Goal: Task Accomplishment & Management: Use online tool/utility

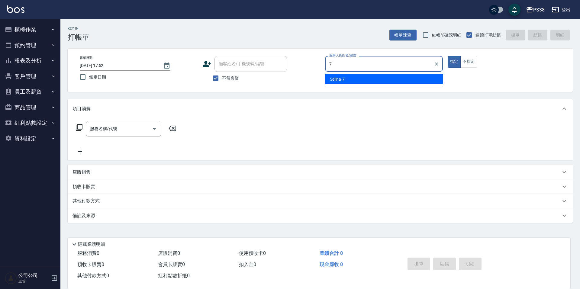
type input "Selina-7"
type button "true"
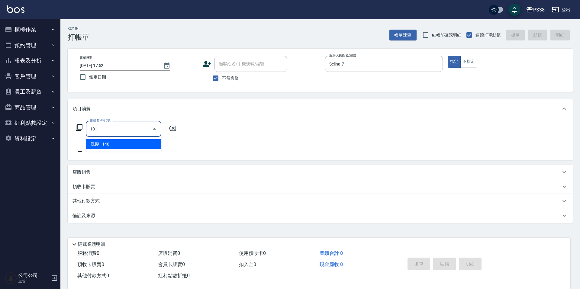
type input "洗髮(101)"
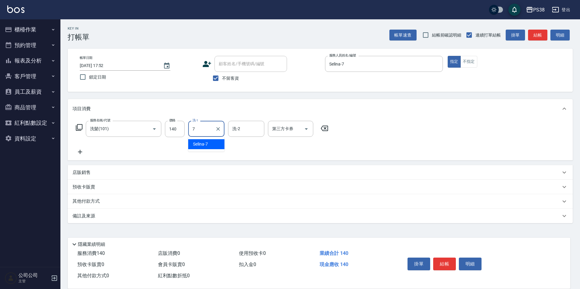
type input "Selina-7"
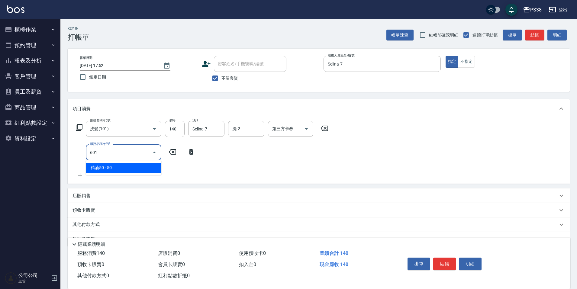
type input "精油50(601)"
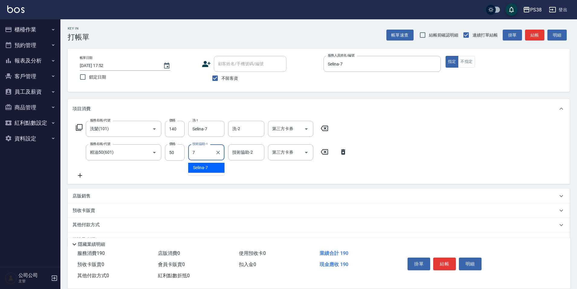
type input "Selina-7"
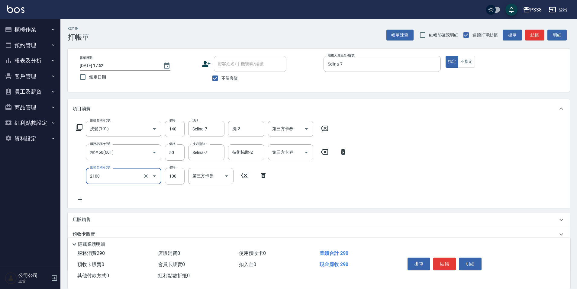
type input "剪髮與造型(任意金額)(2100)"
type input "260"
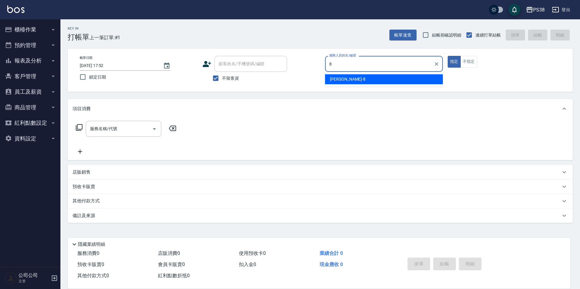
type input "mika-8"
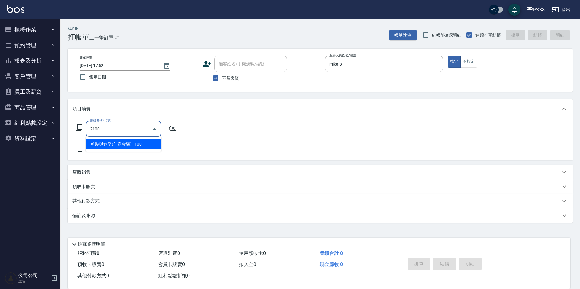
type input "剪髮與造型(任意金額)(2100)"
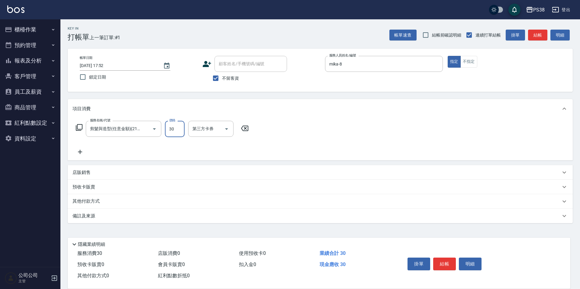
type input "300"
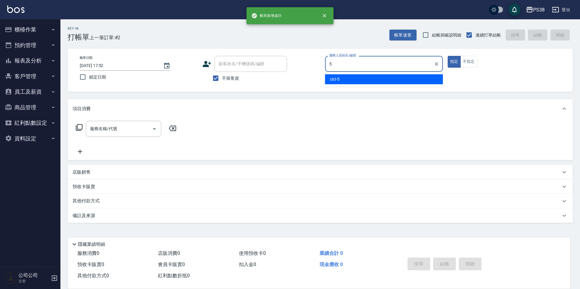
type input "cici-5"
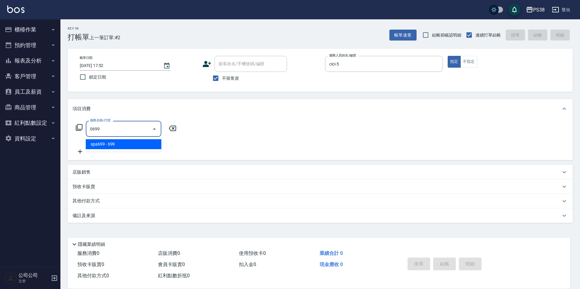
type input "spa699(0699)"
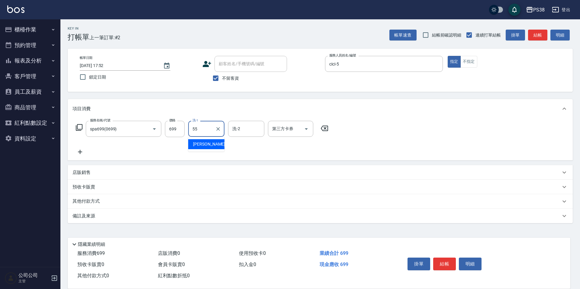
type input "[PERSON_NAME]-55"
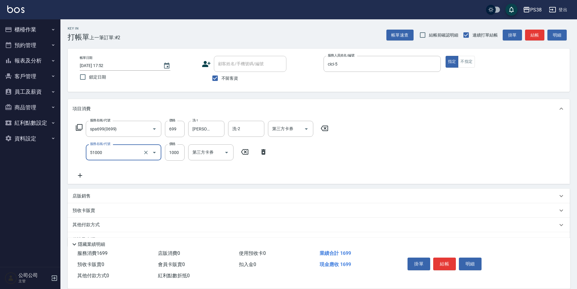
type input "染髮600以上(任意金額)(51000)"
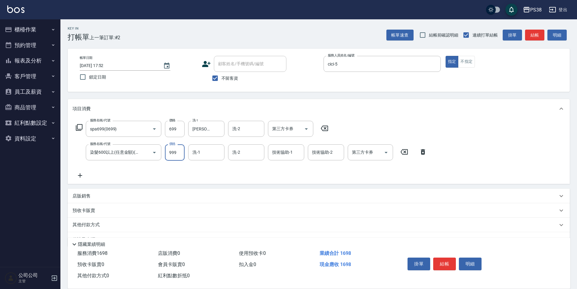
type input "999"
type input "[PERSON_NAME]-55"
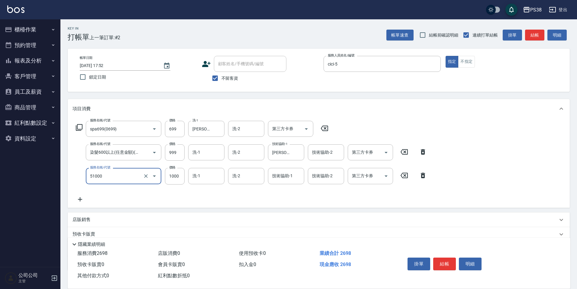
type input "染髮600以上(任意金額)(51000)"
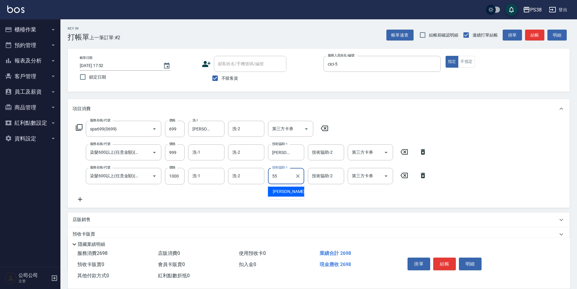
type input "[PERSON_NAME]-55"
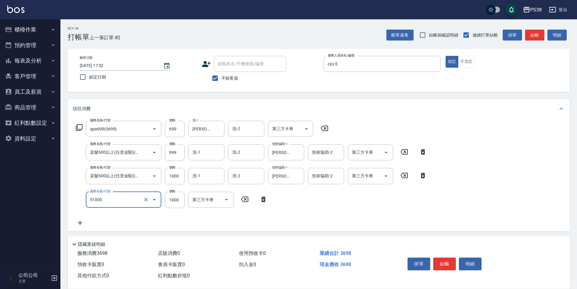
type input "染髮600以上(任意金額)(51000)"
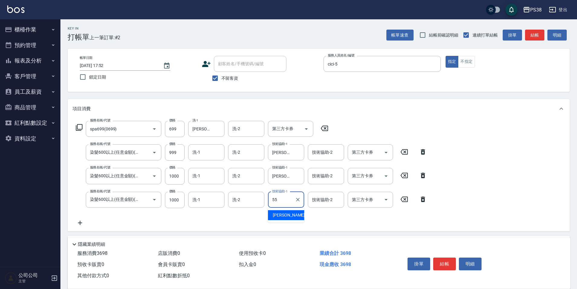
type input "[PERSON_NAME]-55"
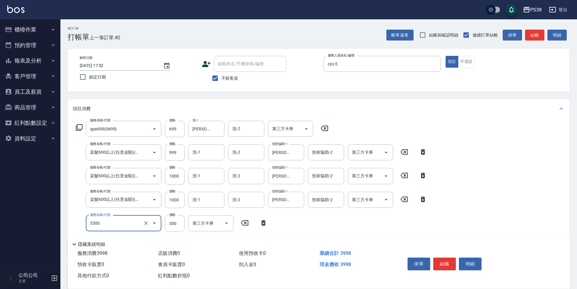
type input "胺基酸護髮(3300)"
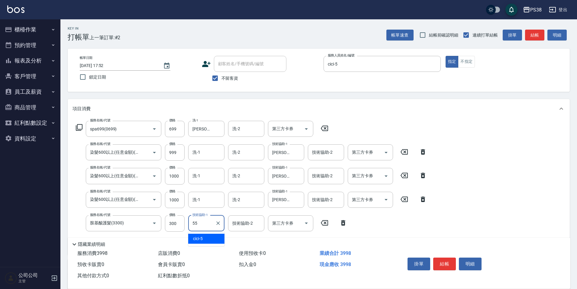
type input "[PERSON_NAME]-55"
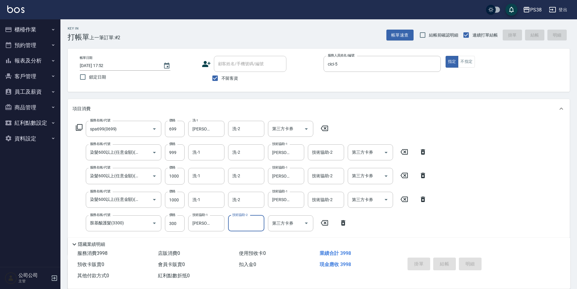
type input "[DATE] 17:53"
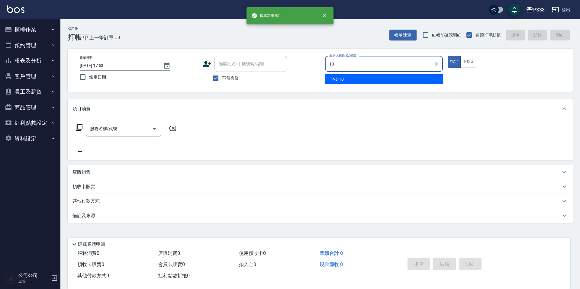
type input "Tiva-10"
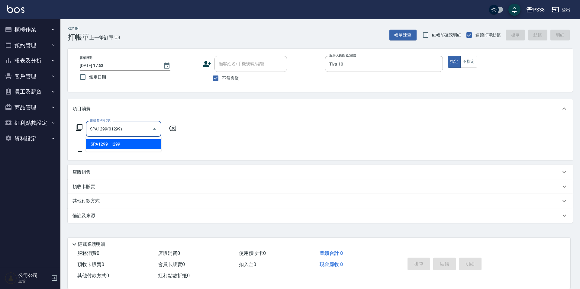
type input "SPA1299(01299)"
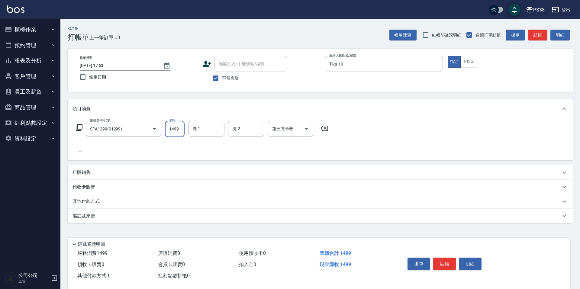
type input "1499"
type input "[PERSON_NAME]-6"
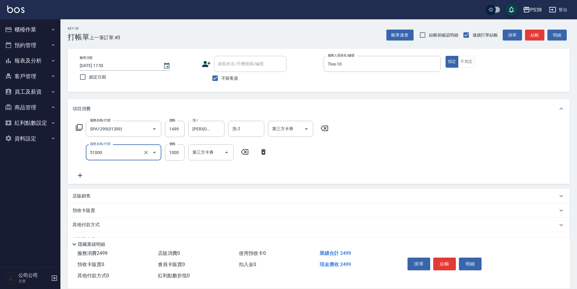
type input "染髮600以上(任意金額)(51000)"
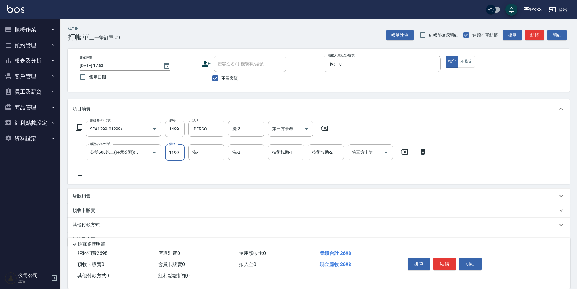
type input "1199"
type input "[PERSON_NAME]-6"
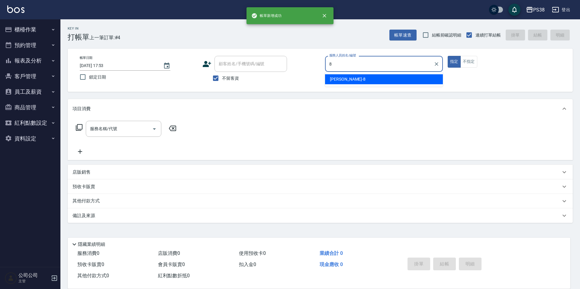
type input "mika-8"
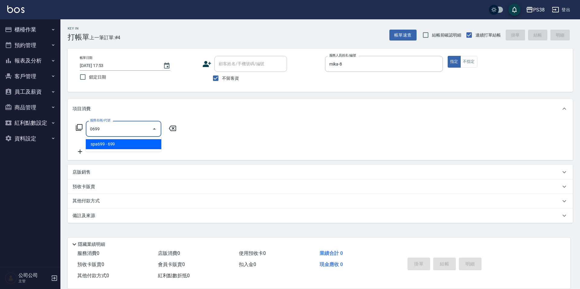
type input "spa699(0699)"
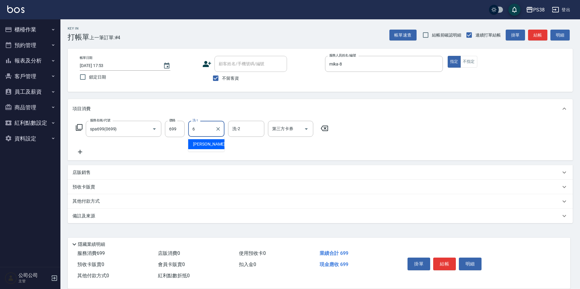
type input "[PERSON_NAME]-6"
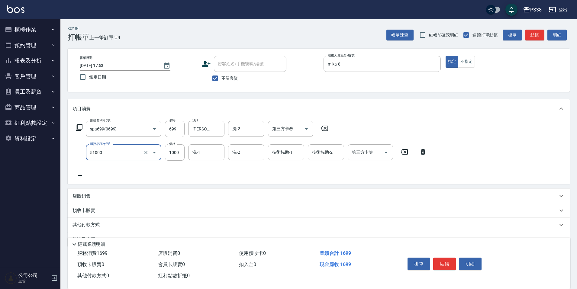
type input "染髮600以上(任意金額)(51000)"
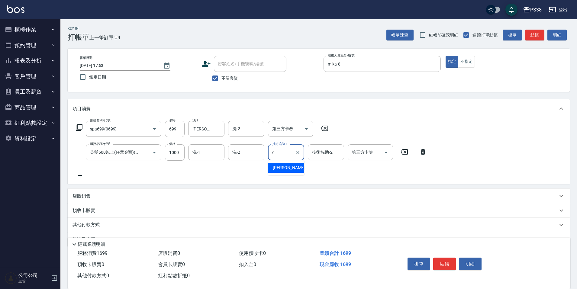
type input "[PERSON_NAME]-6"
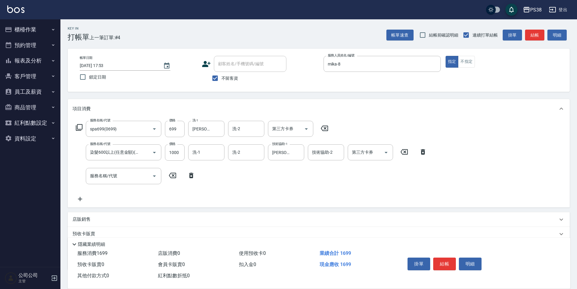
click at [191, 173] on icon at bounding box center [191, 175] width 4 height 5
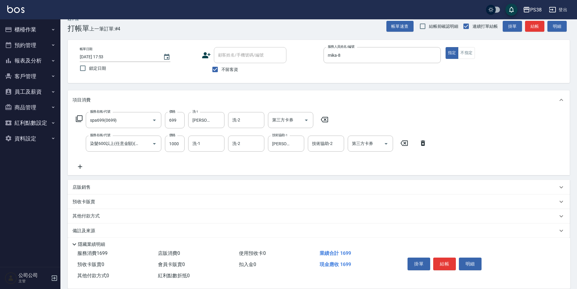
scroll to position [16, 0]
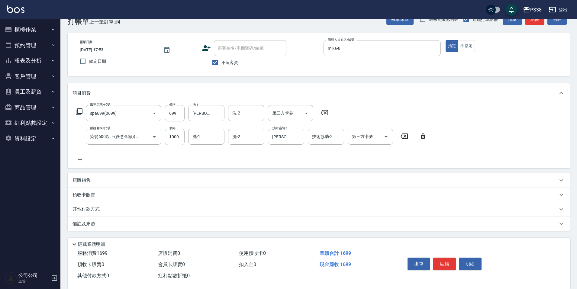
click at [88, 194] on p "預收卡販賣" at bounding box center [83, 195] width 23 height 6
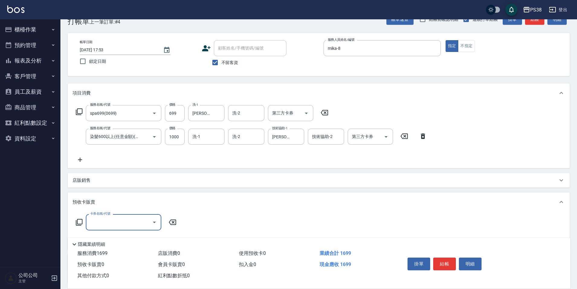
scroll to position [0, 0]
click at [114, 224] on input "卡券名稱/代號" at bounding box center [118, 222] width 61 height 11
click at [128, 223] on input "卡券名稱/代號" at bounding box center [118, 222] width 61 height 11
click at [79, 201] on p "預收卡販賣" at bounding box center [83, 202] width 23 height 6
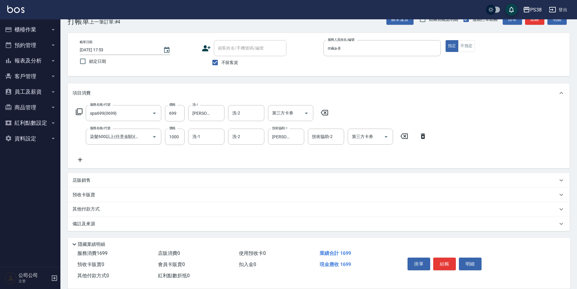
click at [82, 181] on p "店販銷售" at bounding box center [81, 180] width 18 height 6
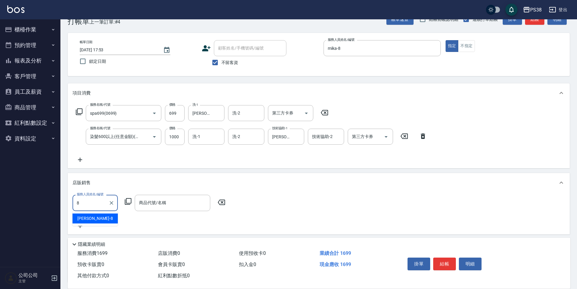
type input "mika-8"
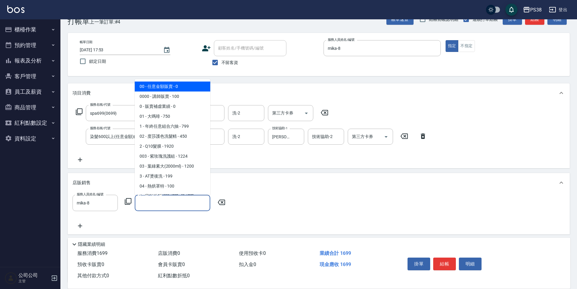
click at [185, 206] on input "商品代號/名稱" at bounding box center [172, 203] width 70 height 11
click at [162, 89] on span "00 - 任意金額販賣 - 0" at bounding box center [173, 87] width 76 height 10
type input "任意金額販賣"
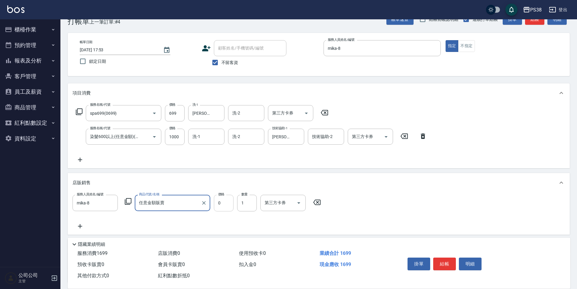
click at [220, 206] on input "0" at bounding box center [224, 203] width 20 height 16
type input "150"
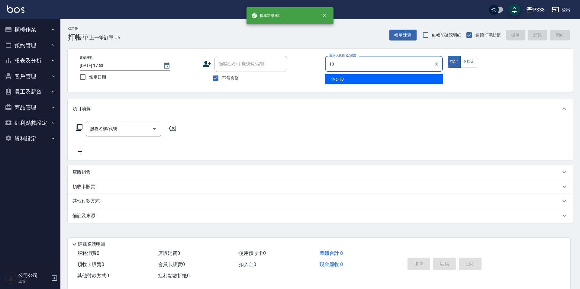
type input "Tiva-10"
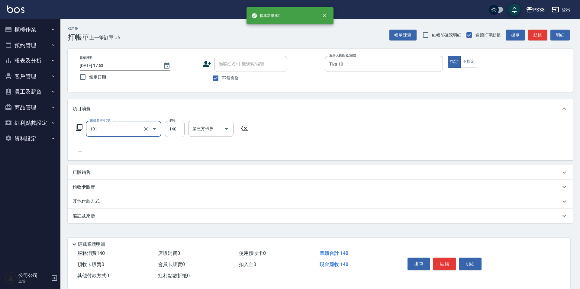
type input "洗髮(101)"
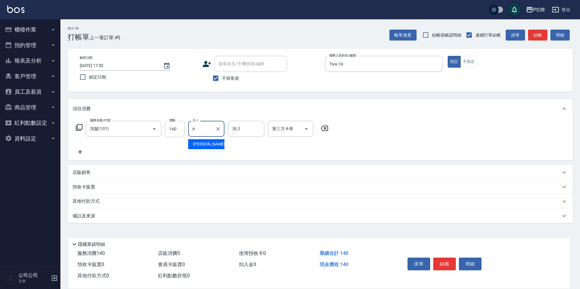
type input "[PERSON_NAME]-6"
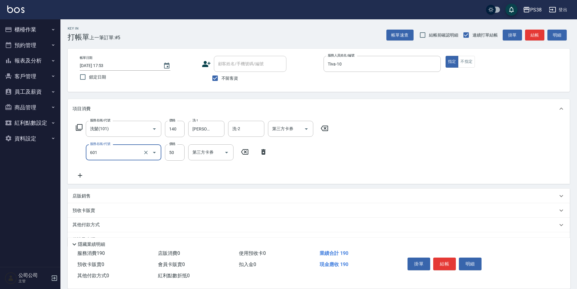
type input "精油50(601)"
type input "50"
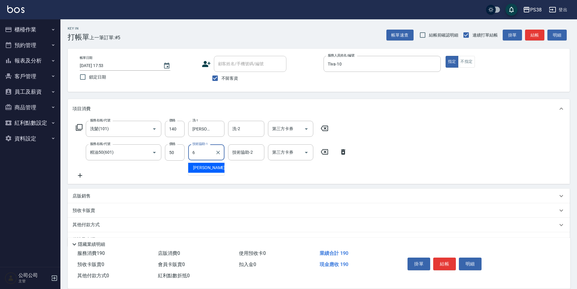
type input "[PERSON_NAME]-6"
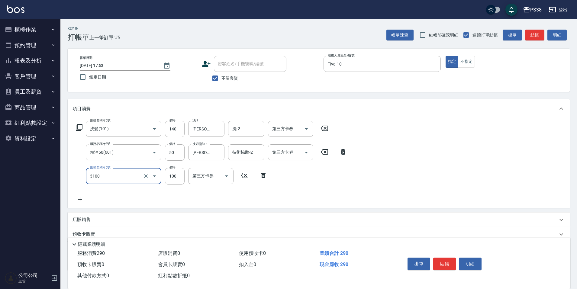
type input "頭皮水.順護(3100)"
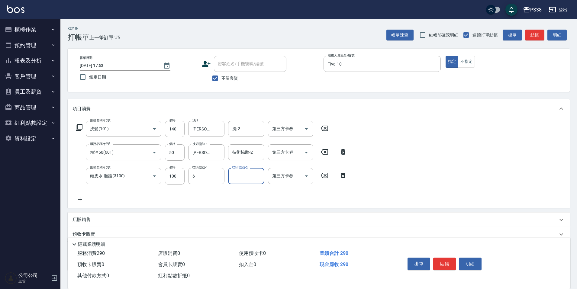
type input "[PERSON_NAME]-6"
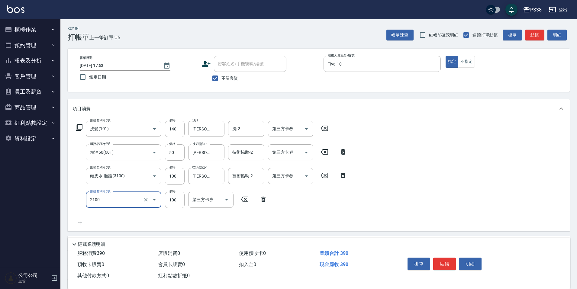
type input "剪髮與造型(任意金額)(2100)"
type input "190"
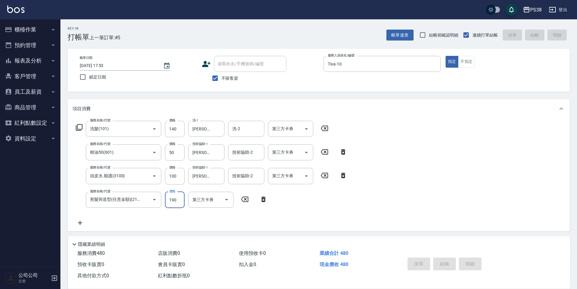
type input "[DATE] 17:54"
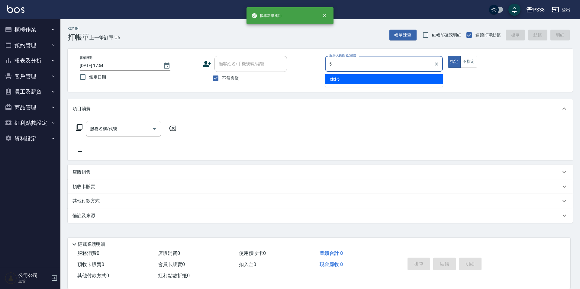
type input "cici-5"
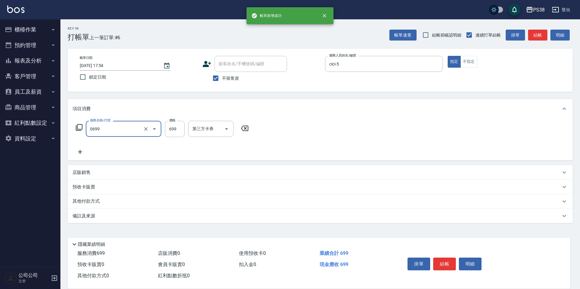
type input "spa699(0699)"
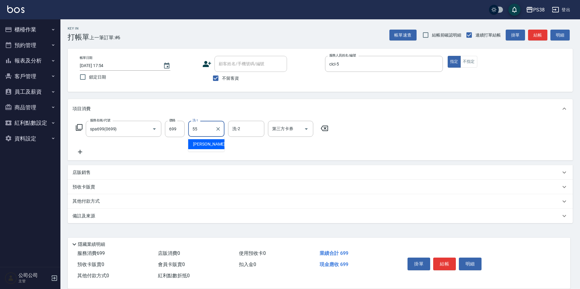
type input "[PERSON_NAME]-55"
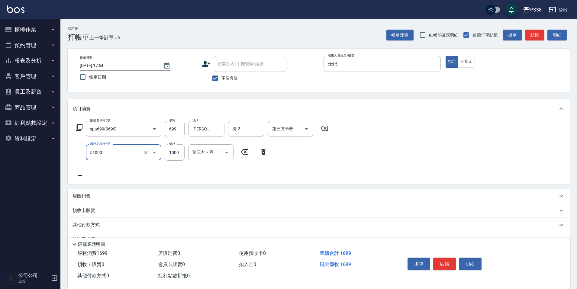
type input "染髮600以上(任意金額)(51000)"
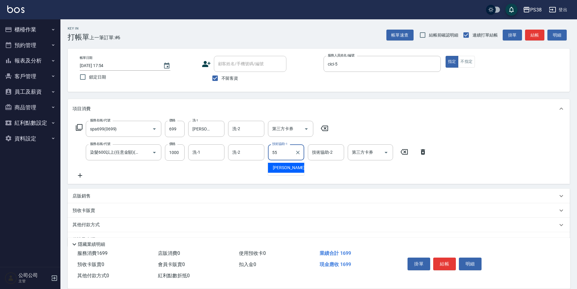
type input "[PERSON_NAME]-55"
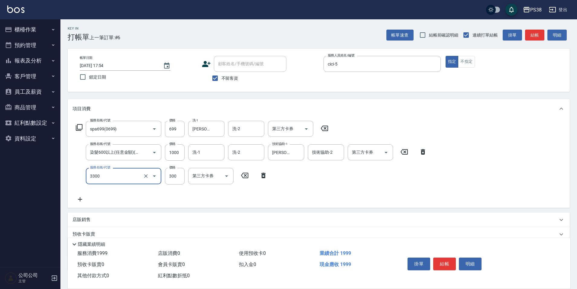
type input "胺基酸護髮(3300)"
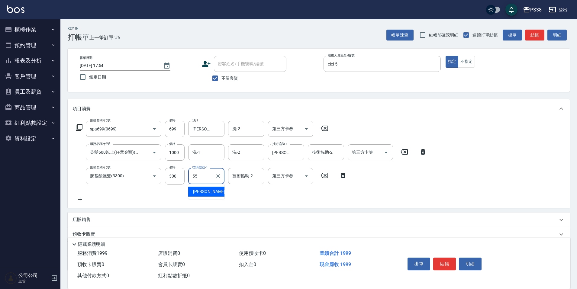
type input "[PERSON_NAME]-55"
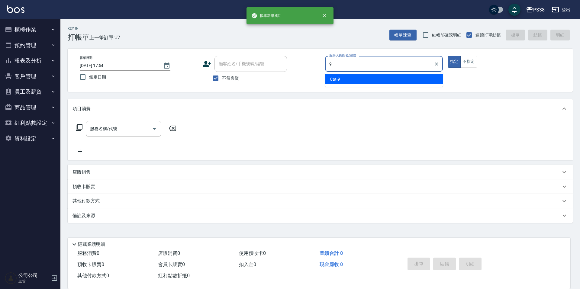
type input "Cat-9"
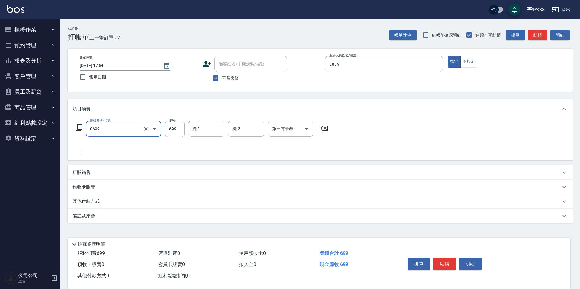
type input "spa699(0699)"
type input "700"
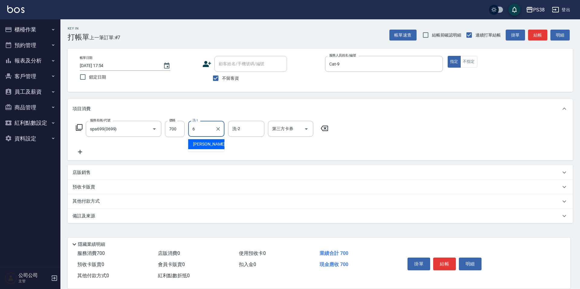
type input "[PERSON_NAME]-6"
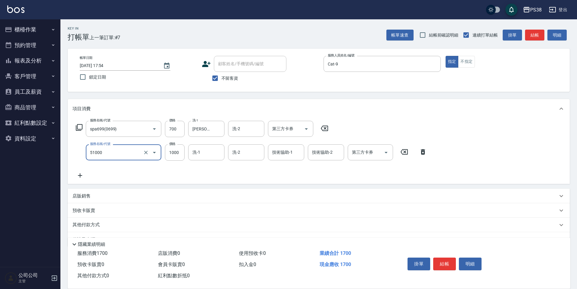
type input "染髮600以上(任意金額)(51000)"
type input "2000"
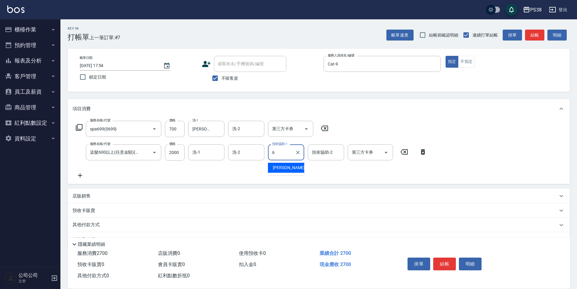
type input "[PERSON_NAME]-6"
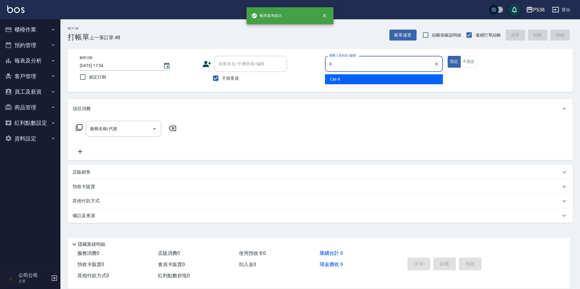
type input "Cat-9"
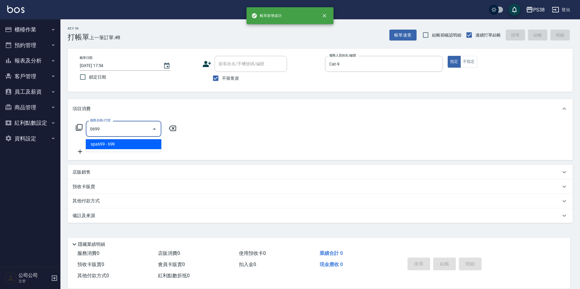
type input "spa699(0699)"
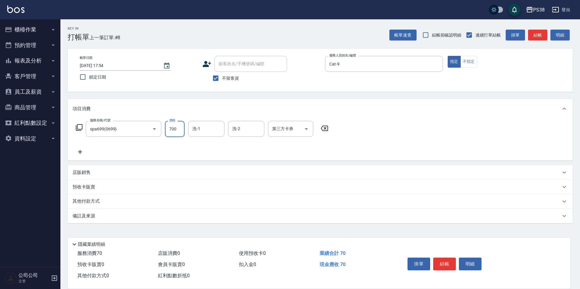
type input "700"
type input "[PERSON_NAME]-6"
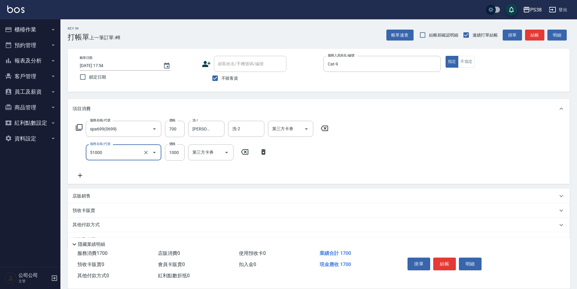
type input "染髮600以上(任意金額)(51000)"
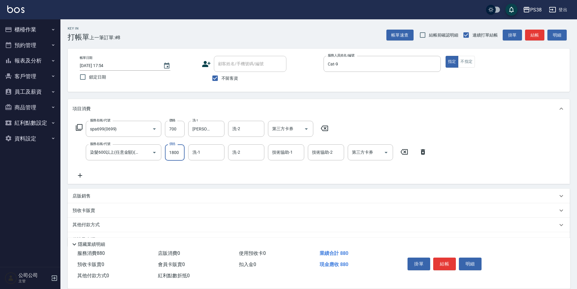
type input "1800"
type input "[PERSON_NAME]-6"
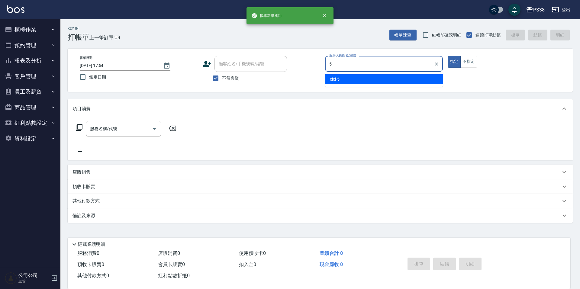
type input "cici-5"
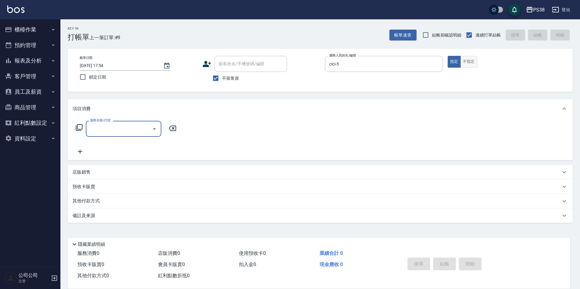
click at [477, 58] on button "不指定" at bounding box center [468, 62] width 17 height 12
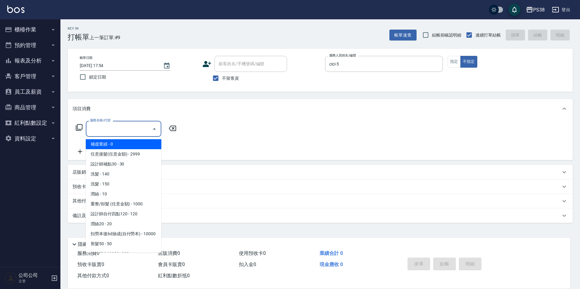
click at [109, 124] on div "服務名稱/代號 服務名稱/代號" at bounding box center [124, 129] width 76 height 16
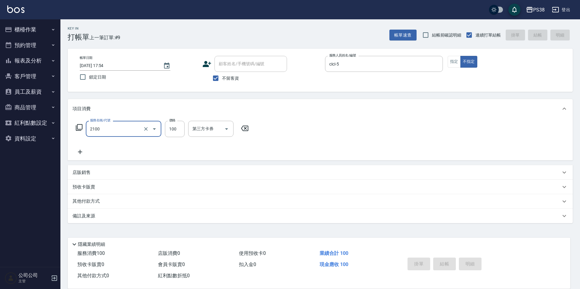
type input "2100"
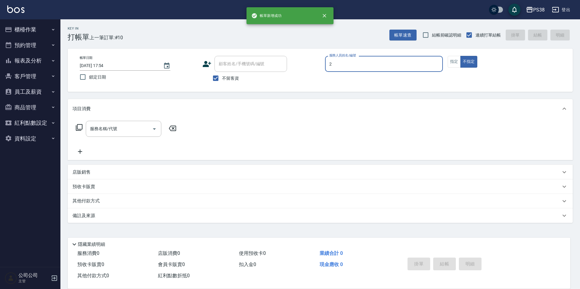
type input "A-Ki-2"
type button "false"
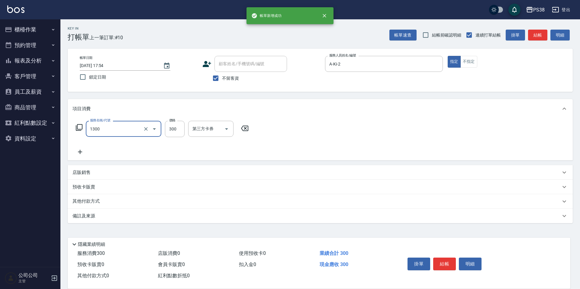
type input "精油洗潤300(1300)"
type input "A-Ki-2"
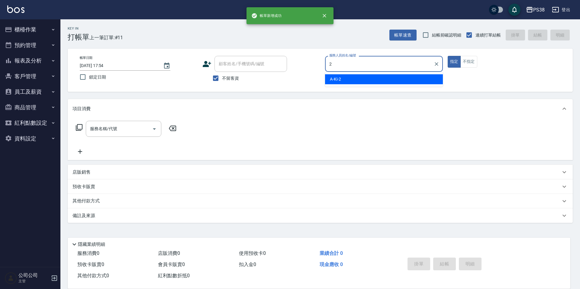
type input "A-Ki-2"
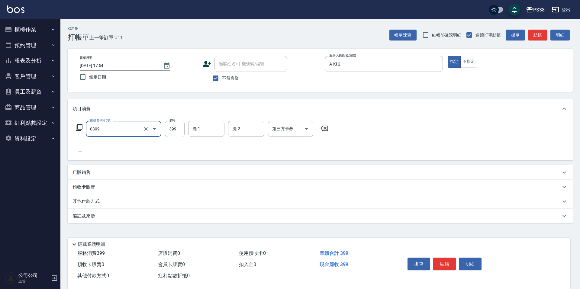
type input "spa399(0399)"
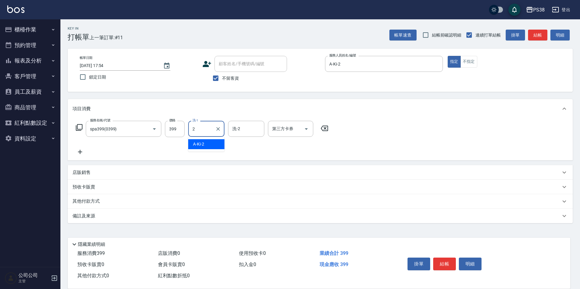
type input "A-Ki-2"
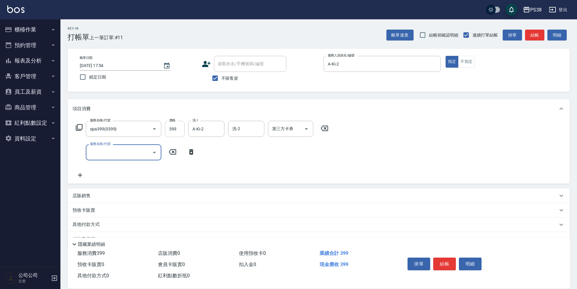
click at [173, 131] on input "399" at bounding box center [175, 129] width 20 height 16
type input "400"
click at [129, 153] on input "服務名稱/代號" at bounding box center [118, 152] width 61 height 11
type input "染髮600以上(任意金額)(51000)"
click at [174, 153] on input "1000" at bounding box center [175, 152] width 20 height 16
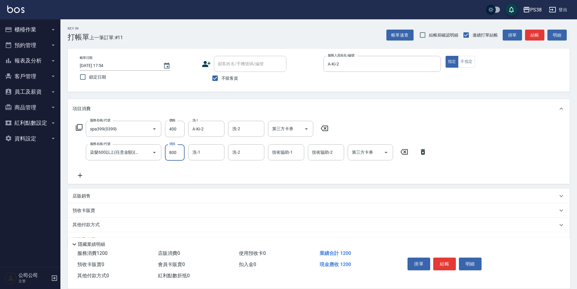
type input "800"
click at [80, 177] on icon at bounding box center [80, 175] width 4 height 4
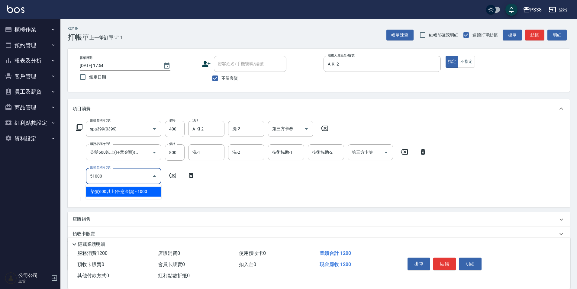
type input "染髮600以上(任意金額)(51000)"
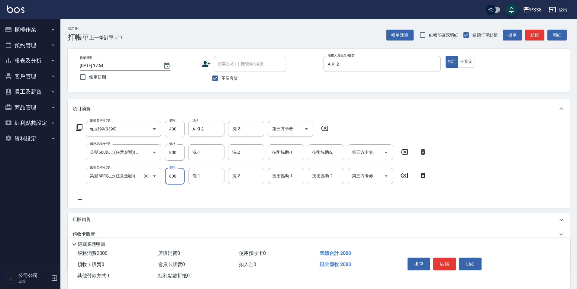
type input "800"
click at [291, 154] on input "技術協助-1" at bounding box center [286, 152] width 31 height 11
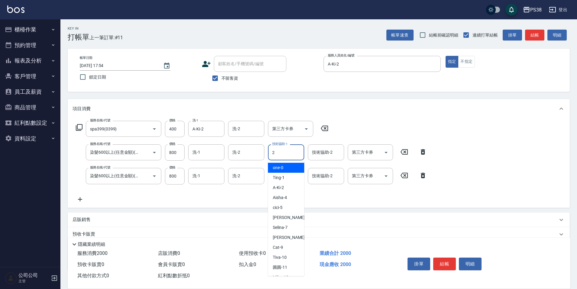
type input "A-Ki-2"
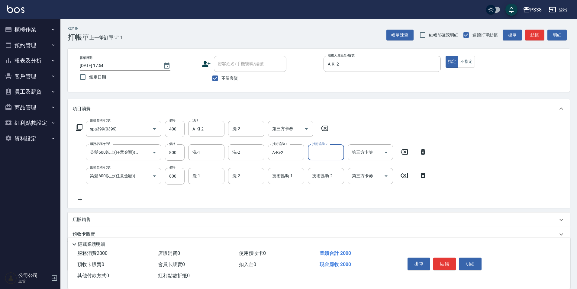
click at [282, 178] on input "技術協助-1" at bounding box center [286, 176] width 31 height 11
type input "A-Ki-2"
click at [291, 191] on div "服務名稱/代號 spa399(0399) 服務名稱/代號 價格 400 價格 洗-1 A-Ki-2 洗-1 洗-2 洗-2 第三方卡券 第三方卡券 服務名稱/…" at bounding box center [251, 162] width 358 height 82
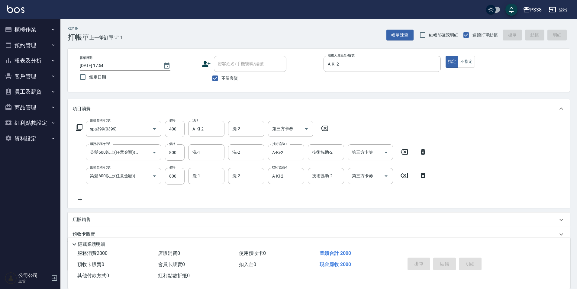
type input "[DATE] 18:01"
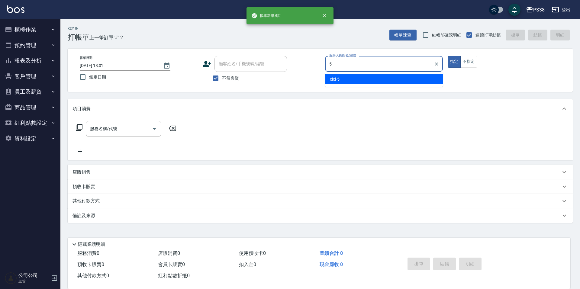
type input "cici-5"
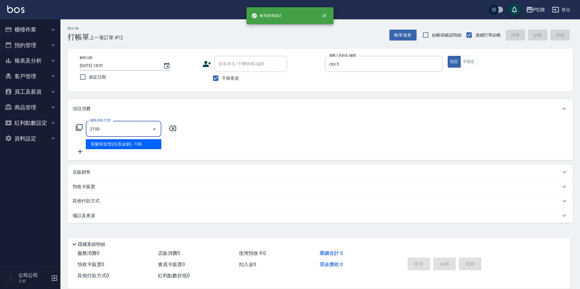
type input "剪髮與造型(任意金額)(2100)"
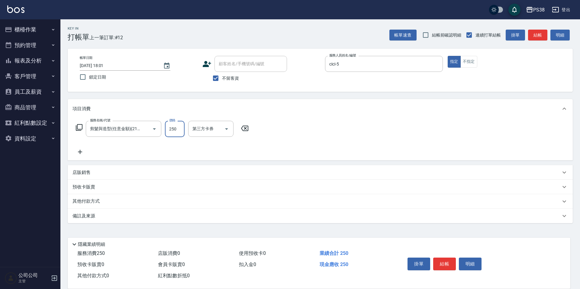
type input "250"
click at [236, 145] on div "服務名稱/代號 剪髮與造型(任意金額)(2100) 服務名稱/代號 價格 250 價格 第三方卡券 第三方卡券" at bounding box center [162, 138] width 180 height 35
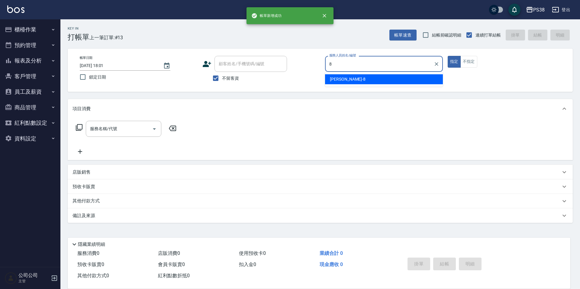
type input "mika-8"
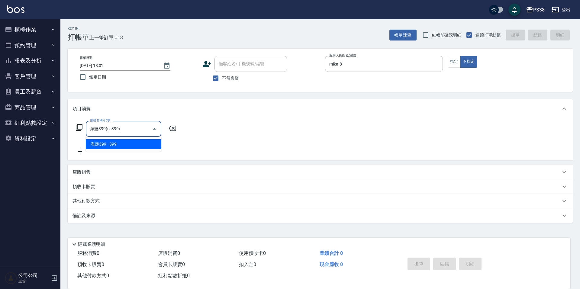
type input "海鹽399(ss399)"
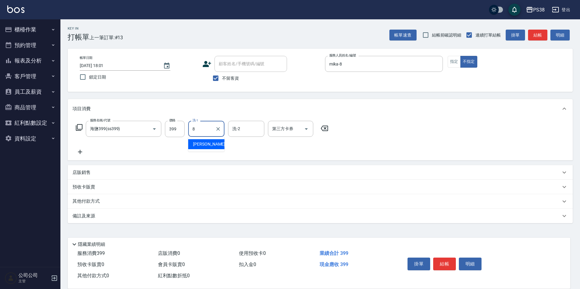
type input "mika-8"
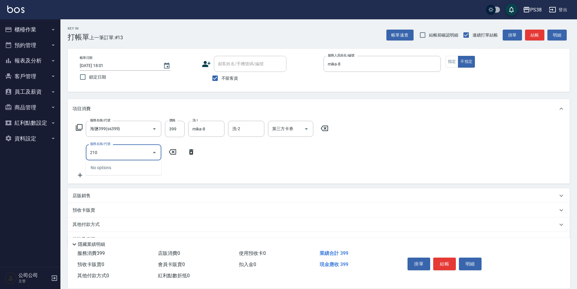
type input "2100"
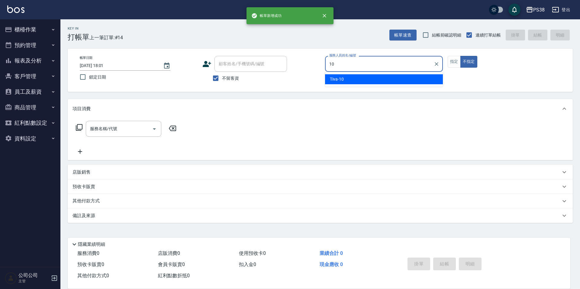
type input "Tiva-10"
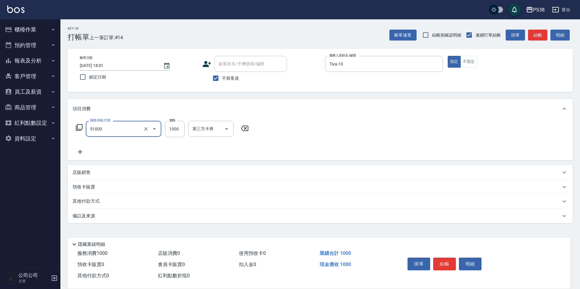
type input "染髮600以上(任意金額)(51000)"
type input "1199"
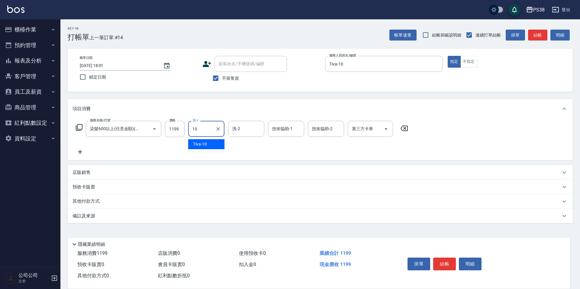
type input "Tiva-10"
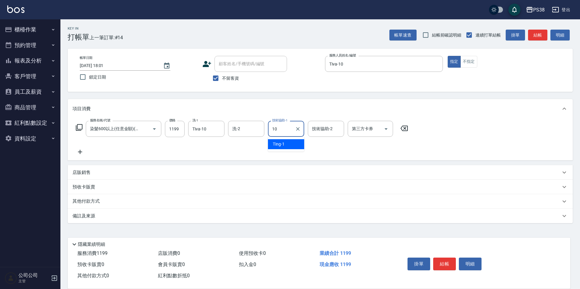
type input "Tiva-10"
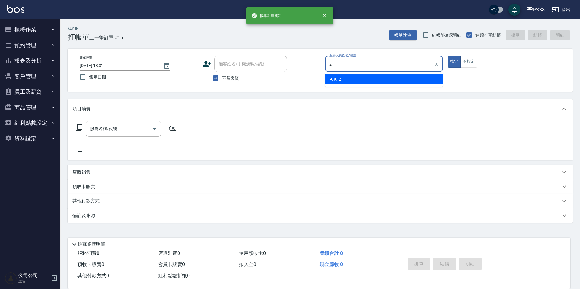
type input "A-Ki-2"
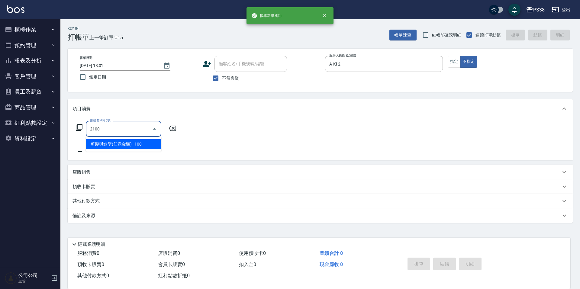
type input "剪髮與造型(任意金額)(2100)"
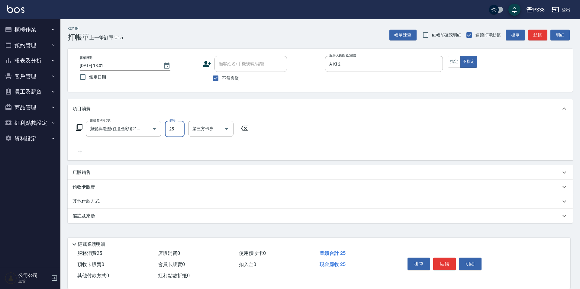
type input "250"
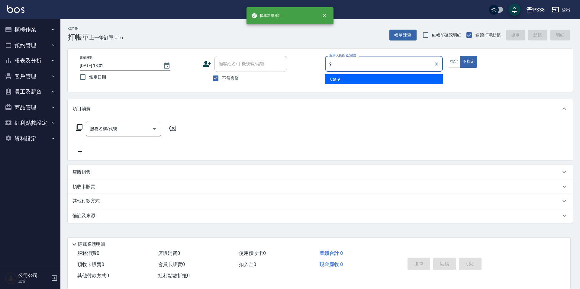
type input "Cat-9"
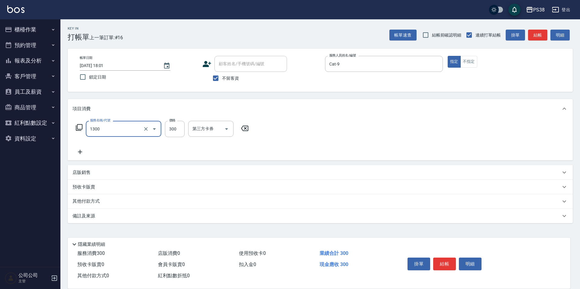
type input "精油洗潤300(1300)"
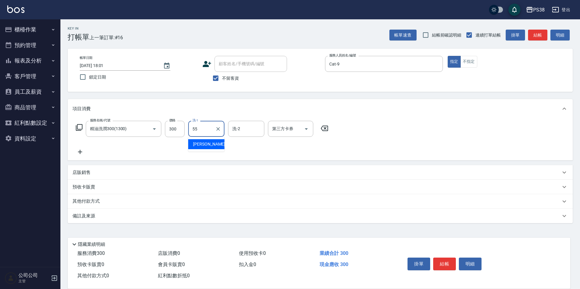
type input "[PERSON_NAME]-55"
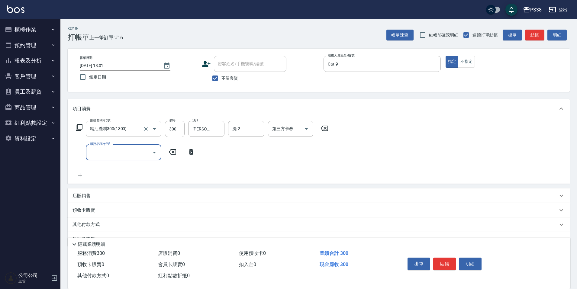
click at [149, 133] on div at bounding box center [150, 129] width 17 height 16
click at [144, 127] on icon "Clear" at bounding box center [146, 129] width 4 height 4
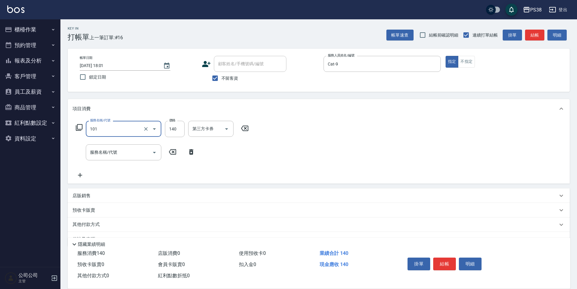
type input "洗髮(101)"
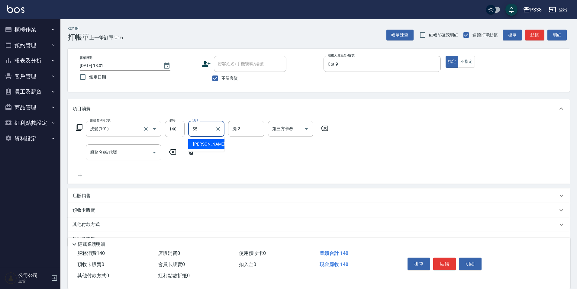
type input "[PERSON_NAME]-55"
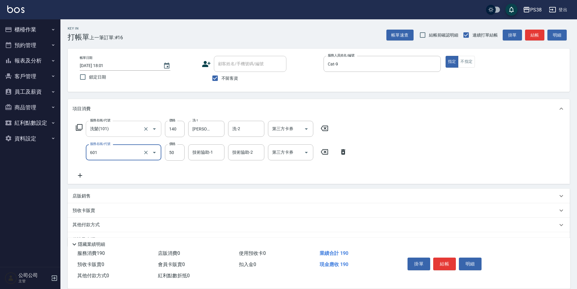
type input "精油50(601)"
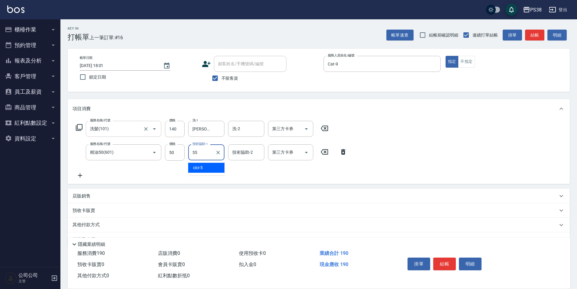
type input "[PERSON_NAME]-55"
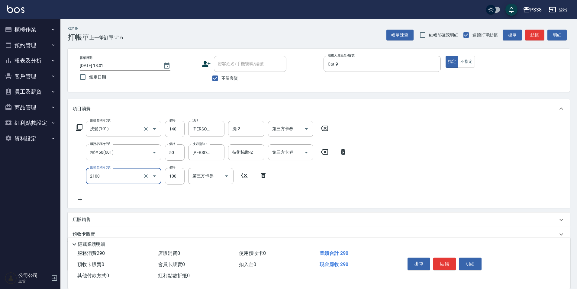
type input "剪髮與造型(任意金額)(2100)"
type input "210"
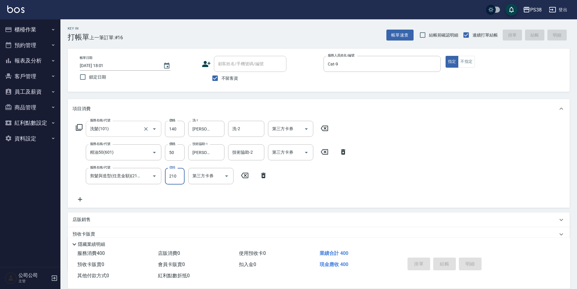
type input "[DATE] 18:02"
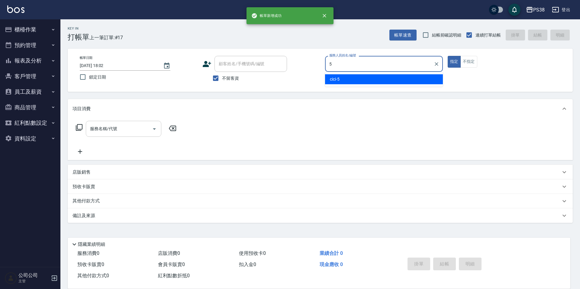
type input "cici-5"
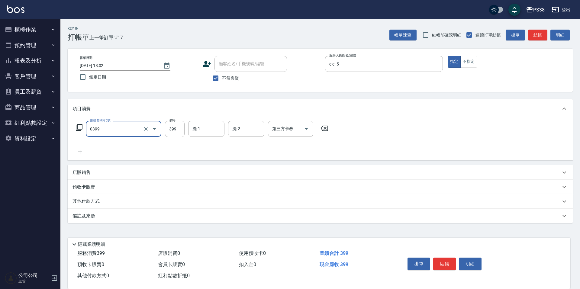
type input "spa399(0399)"
type input "399"
type input "[PERSON_NAME]-6"
type input "[PERSON_NAME]-55"
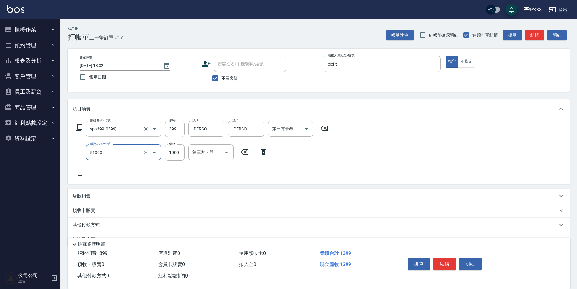
type input "染髮600以上(任意金額)(51000)"
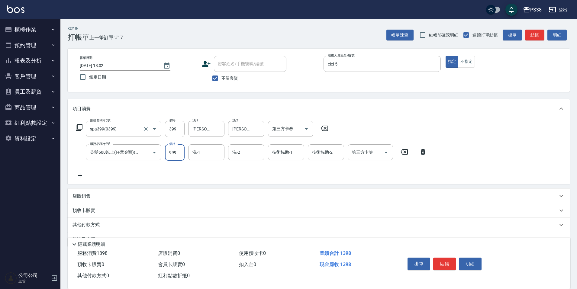
type input "999"
type input "[PERSON_NAME]-6"
type input "[PERSON_NAME]-55"
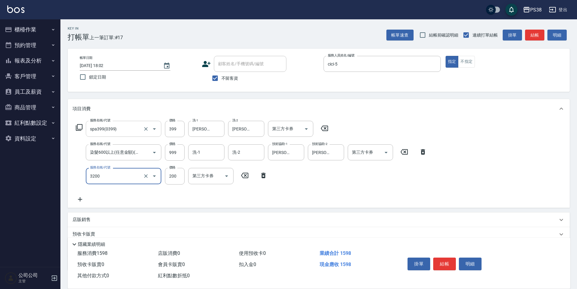
type input "自備護髮(3200)"
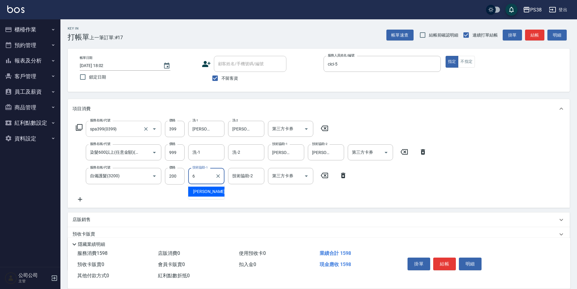
type input "[PERSON_NAME]-6"
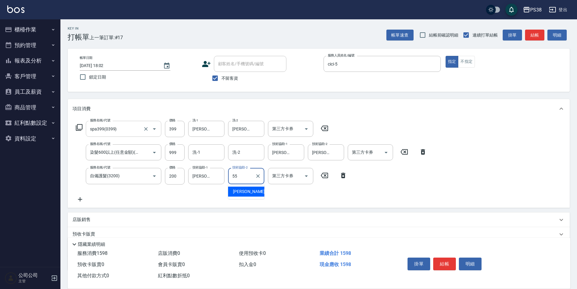
type input "[PERSON_NAME]-55"
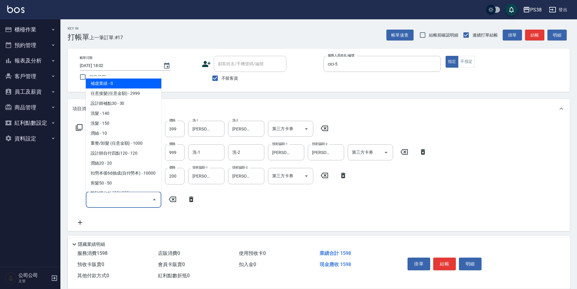
click at [128, 201] on input "服務名稱/代號" at bounding box center [118, 199] width 61 height 11
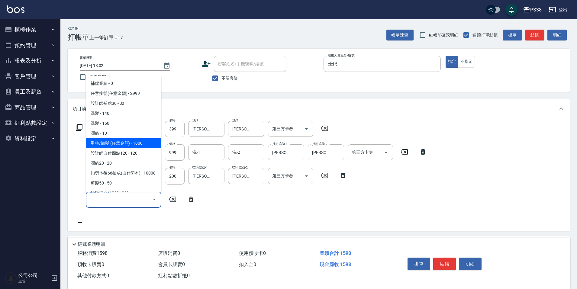
click at [146, 143] on span "重整/卸髮 (任意金額) - 1000" at bounding box center [124, 143] width 76 height 10
type input "重整/卸髮 (任意金額)(111)"
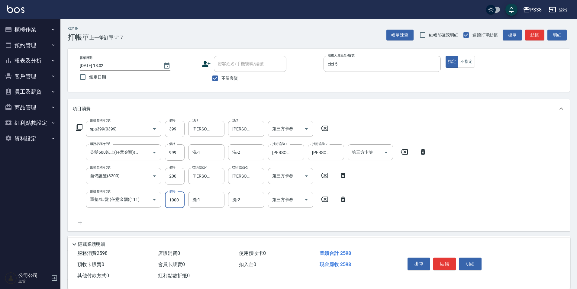
click at [178, 202] on input "1000" at bounding box center [175, 200] width 20 height 16
type input "500"
click at [188, 218] on div "服務名稱/代號 spa399(0399) 服務名稱/代號 價格 399 價格 洗-1 Yuki-6 洗-1 洗-2 [PERSON_NAME]-55 洗-2 …" at bounding box center [251, 174] width 358 height 106
click at [459, 61] on button "不指定" at bounding box center [466, 62] width 17 height 12
click at [454, 63] on button "指定" at bounding box center [451, 62] width 13 height 12
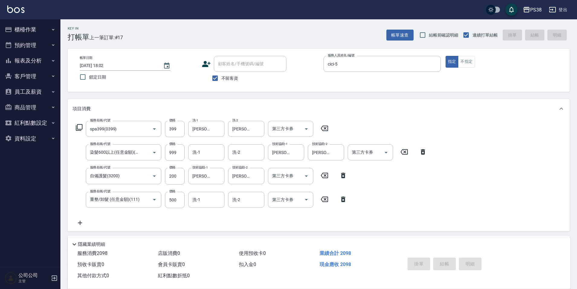
type input "[DATE] 18:06"
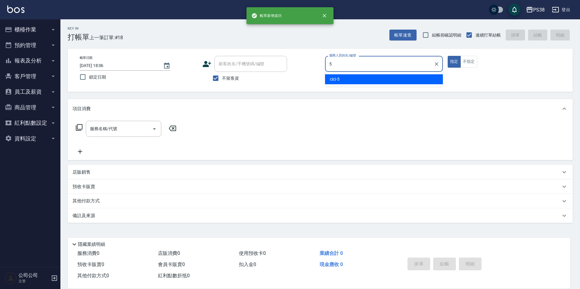
type input "cici-5"
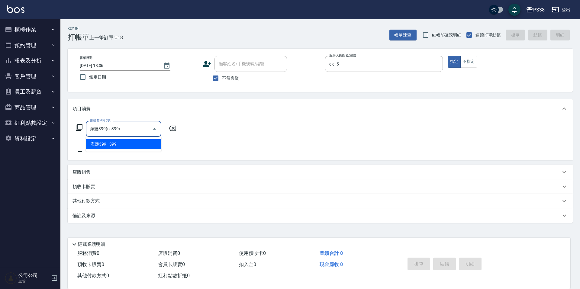
type input "海鹽399(ss399)"
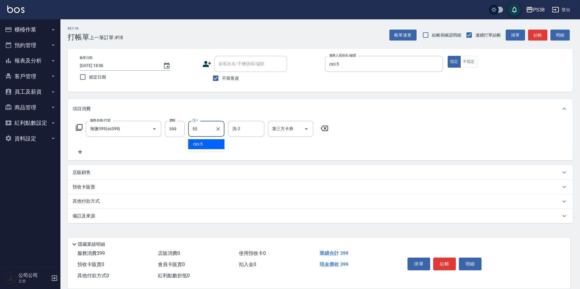
type input "[PERSON_NAME]-55"
click at [81, 151] on icon at bounding box center [79, 151] width 15 height 7
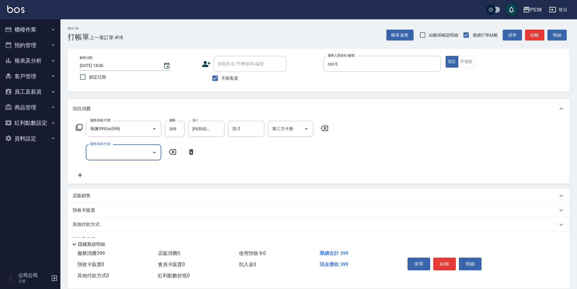
click at [117, 153] on input "服務名稱/代號" at bounding box center [118, 152] width 61 height 11
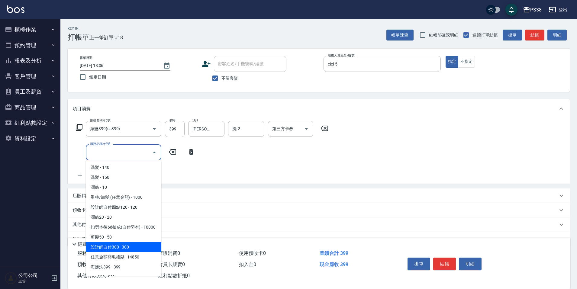
scroll to position [60, 0]
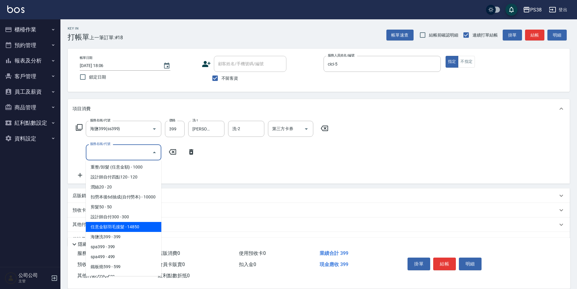
click at [142, 232] on span "任意金額羽毛接髮 - 14850" at bounding box center [124, 227] width 76 height 10
type input "任意金額羽毛接髮(333)"
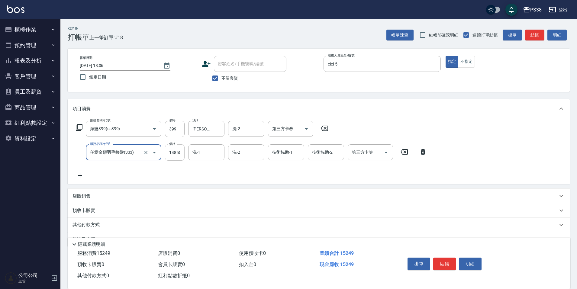
click at [178, 156] on input "14850" at bounding box center [175, 152] width 20 height 16
type input "2000"
type input "[PERSON_NAME]-55"
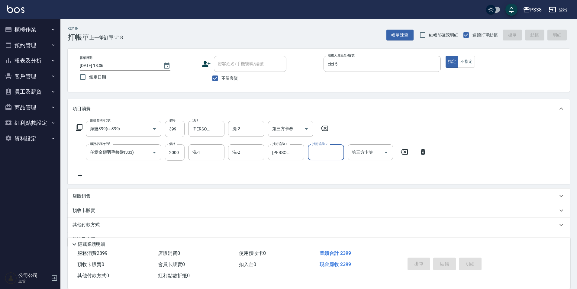
type input "[DATE] 18:07"
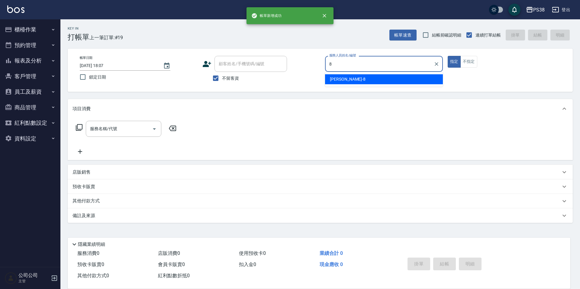
type input "mika-8"
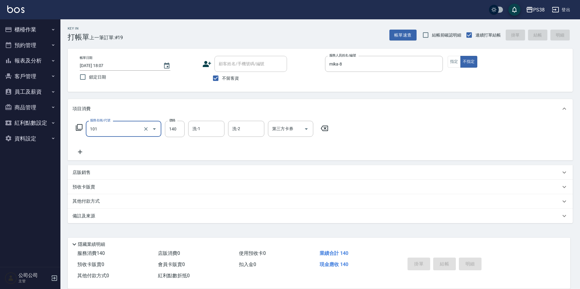
type input "101"
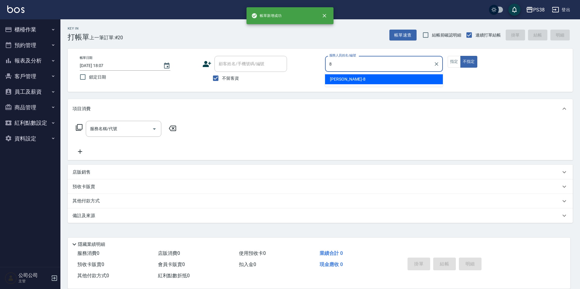
type input "mika-8"
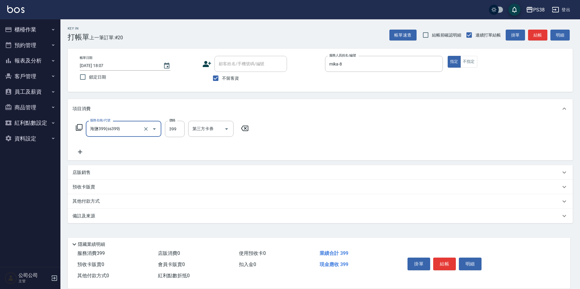
type input "海鹽399(ss399)"
type input "mika-8"
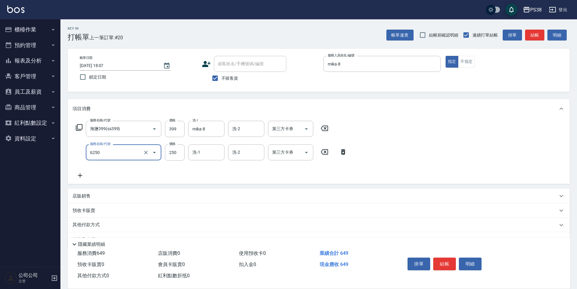
type input "油刮痧(6250)"
type input "450"
type input "mika-8"
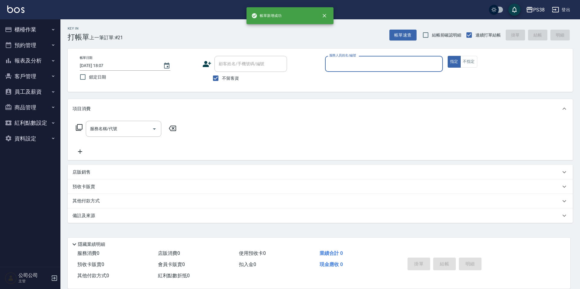
click at [31, 29] on button "櫃檯作業" at bounding box center [30, 30] width 56 height 16
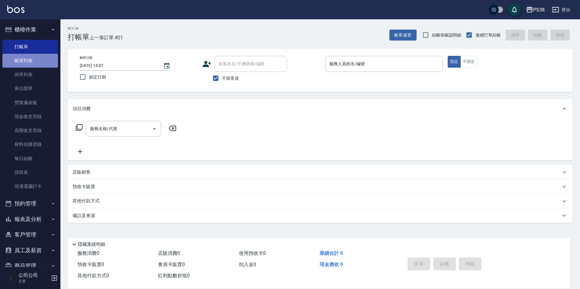
click at [32, 61] on link "帳單列表" at bounding box center [30, 61] width 56 height 14
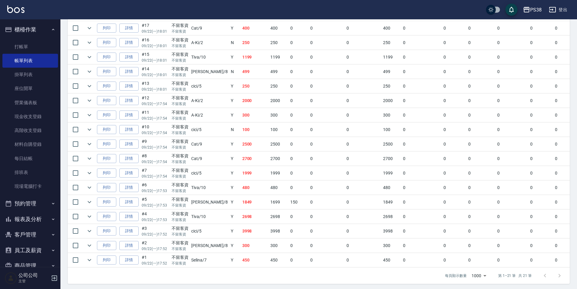
scroll to position [225, 0]
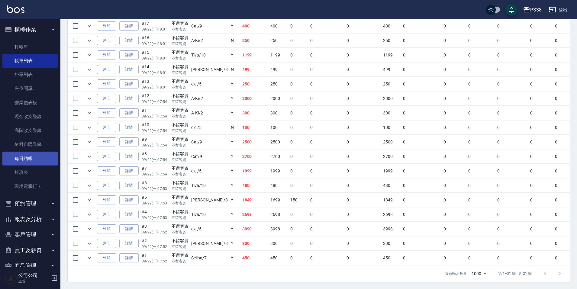
click at [37, 155] on link "每日結帳" at bounding box center [30, 159] width 56 height 14
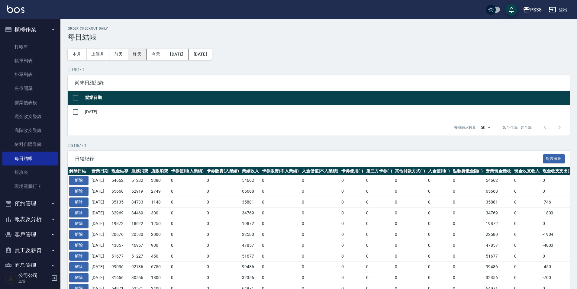
click at [146, 55] on button "昨天" at bounding box center [137, 54] width 19 height 11
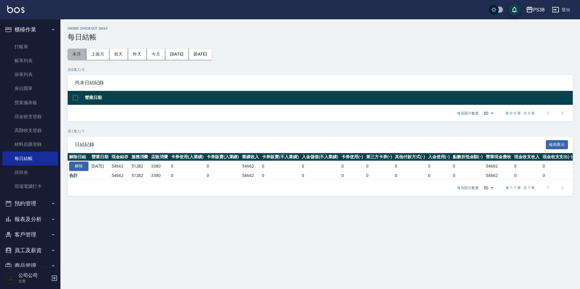
click at [76, 56] on button "本月" at bounding box center [77, 54] width 19 height 11
